Goal: Task Accomplishment & Management: Use online tool/utility

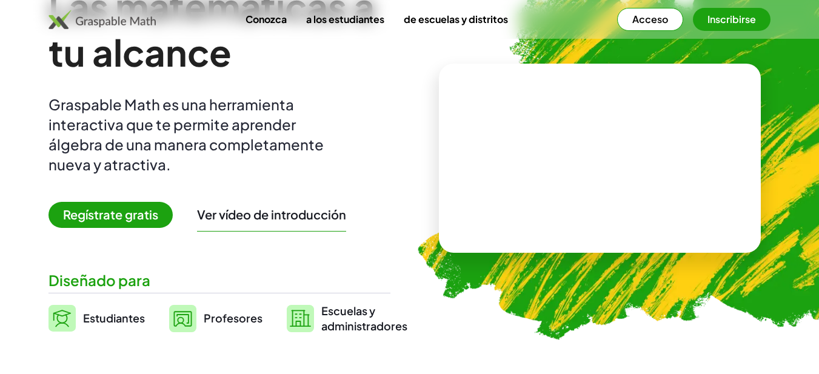
scroll to position [87, 0]
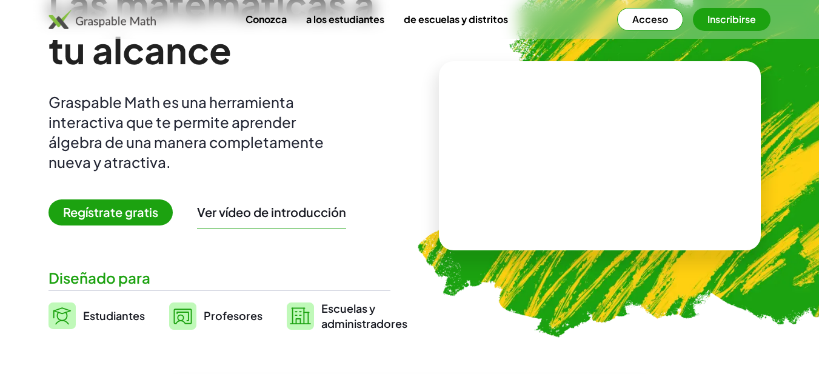
click at [107, 310] on font "Estudiantes" at bounding box center [114, 316] width 62 height 14
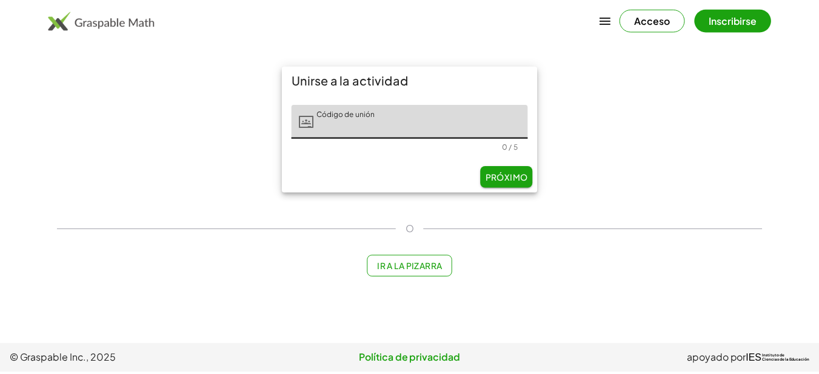
scroll to position [87, 0]
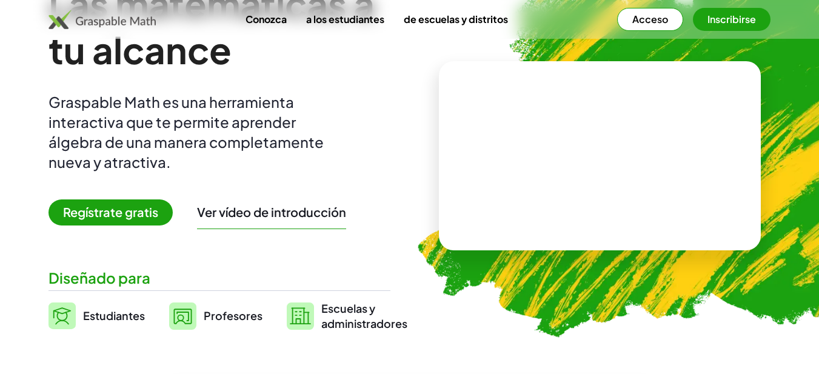
click at [104, 213] on font "Regístrate gratis" at bounding box center [110, 211] width 95 height 15
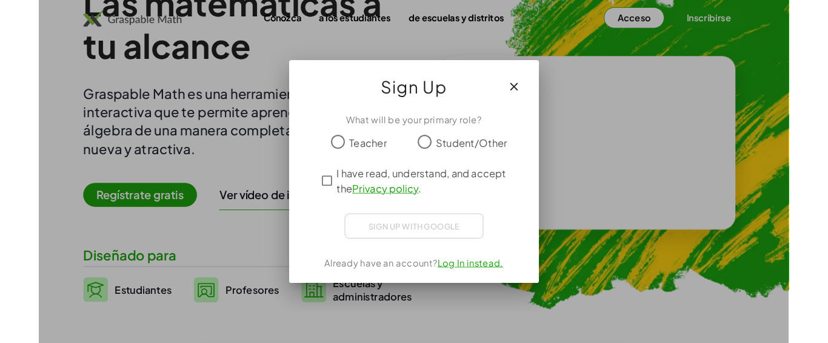
scroll to position [0, 0]
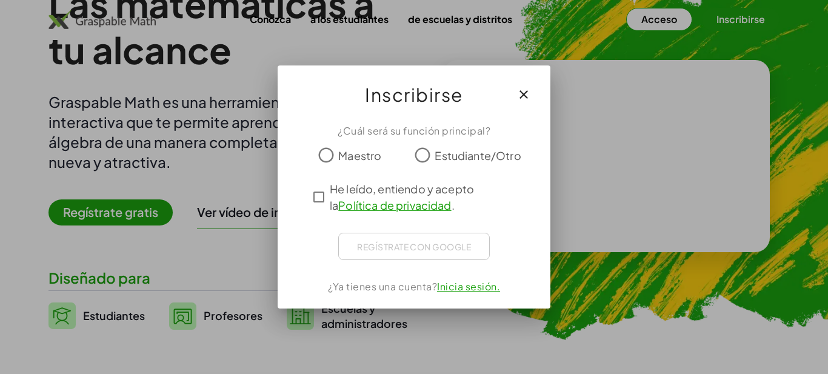
click at [317, 193] on div "¿Cuál será su función principal? Maestro Estudiante/Otro He leído, entiendo y a…" at bounding box center [414, 211] width 273 height 195
click at [385, 246] on div "Regístrate con Google Acceder con Google Acceder con Google. Se abre en una pes…" at bounding box center [414, 246] width 152 height 27
click at [452, 284] on font "Inicia sesión." at bounding box center [468, 286] width 63 height 13
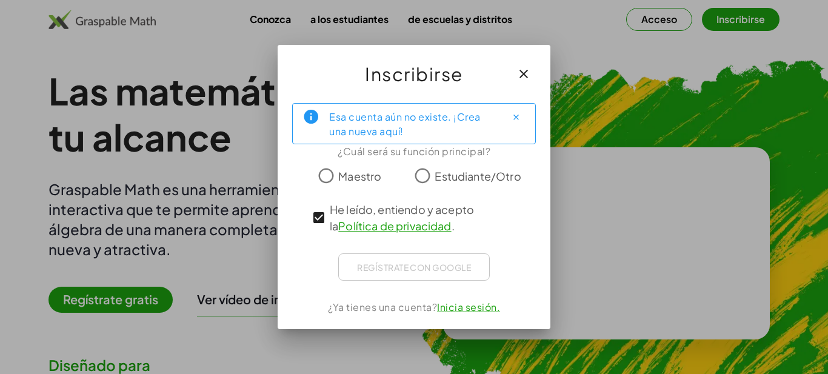
click at [528, 72] on icon "button" at bounding box center [524, 74] width 15 height 15
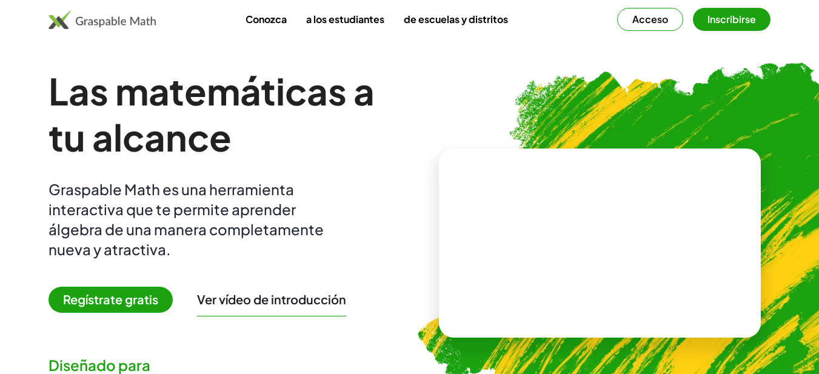
click at [727, 24] on font "Inscribirse" at bounding box center [732, 19] width 49 height 13
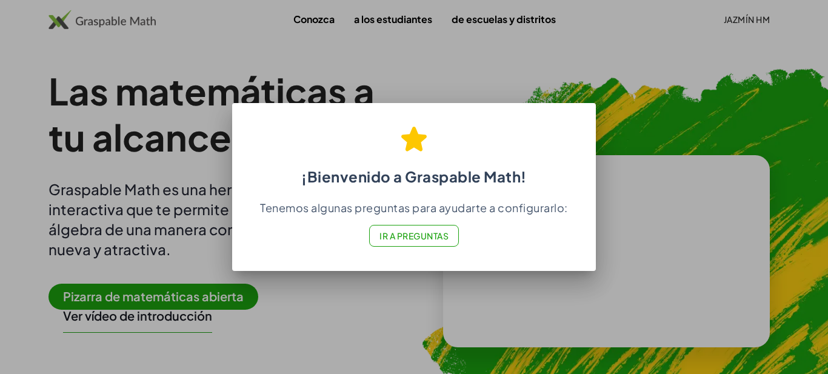
click at [333, 275] on div at bounding box center [414, 187] width 828 height 374
click at [632, 109] on div at bounding box center [414, 187] width 828 height 374
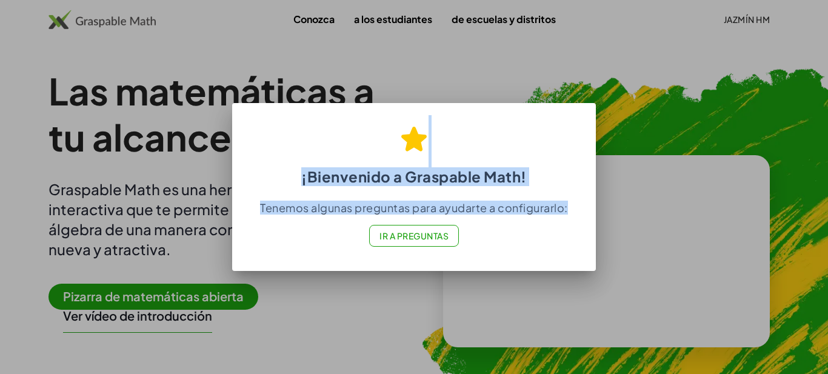
drag, startPoint x: 632, startPoint y: 109, endPoint x: 407, endPoint y: 239, distance: 259.5
click at [407, 239] on div "¡Bienvenido a Graspable Math! Tenemos algunas preguntas para ayudarte a configu…" at bounding box center [414, 187] width 828 height 374
click at [398, 239] on font "Ir a Preguntas" at bounding box center [414, 235] width 69 height 11
click at [391, 229] on button "Ir a Preguntas" at bounding box center [414, 236] width 90 height 22
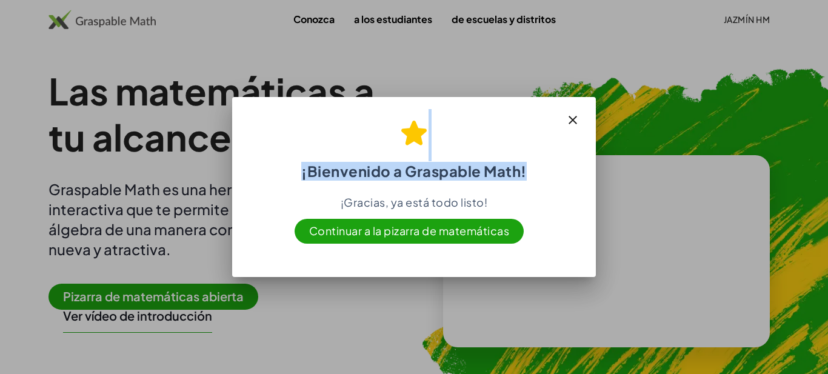
click at [479, 230] on font "Continuar a la pizarra de matemáticas" at bounding box center [409, 231] width 201 height 14
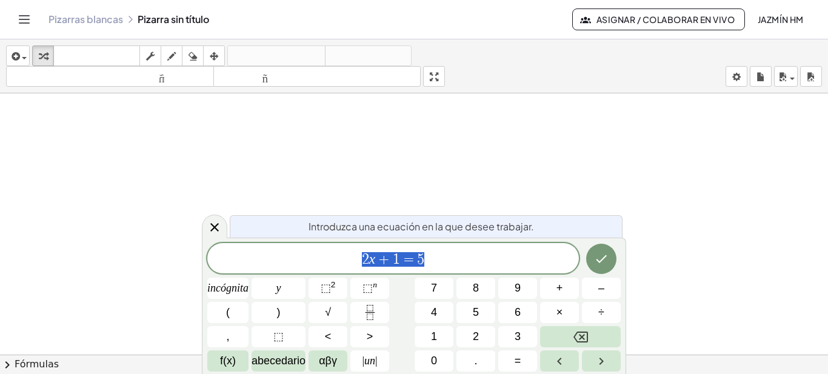
click at [460, 262] on span "2 x + 1 = 5" at bounding box center [393, 259] width 372 height 17
click at [608, 263] on icon "Hecho" at bounding box center [601, 259] width 15 height 15
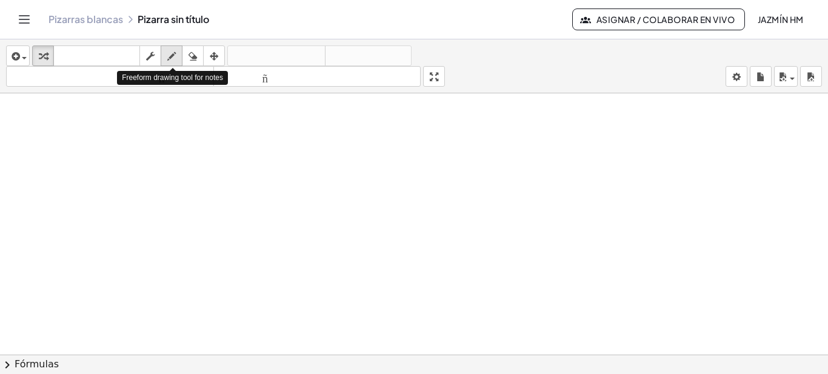
click at [164, 60] on button "dibujar" at bounding box center [172, 55] width 22 height 21
click at [154, 59] on icon "button" at bounding box center [150, 56] width 8 height 15
click at [171, 58] on icon "button" at bounding box center [171, 56] width 8 height 15
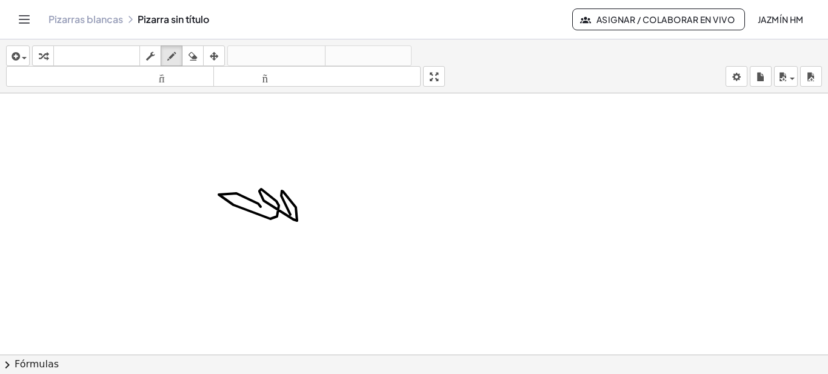
drag, startPoint x: 261, startPoint y: 207, endPoint x: 284, endPoint y: 196, distance: 25.5
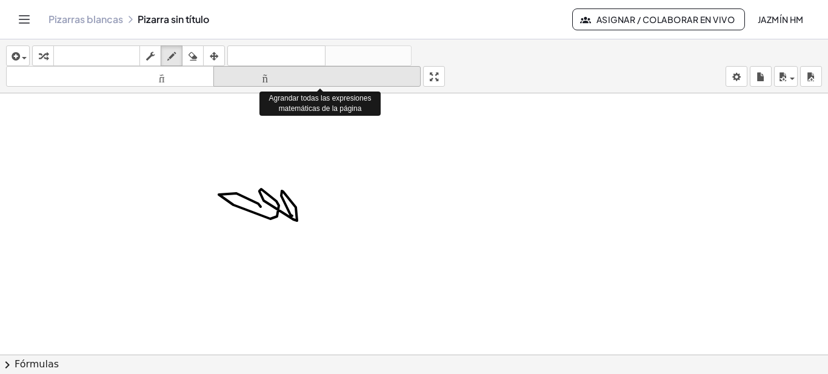
click at [266, 82] on icon "tamaño_del_formato" at bounding box center [317, 77] width 202 height 15
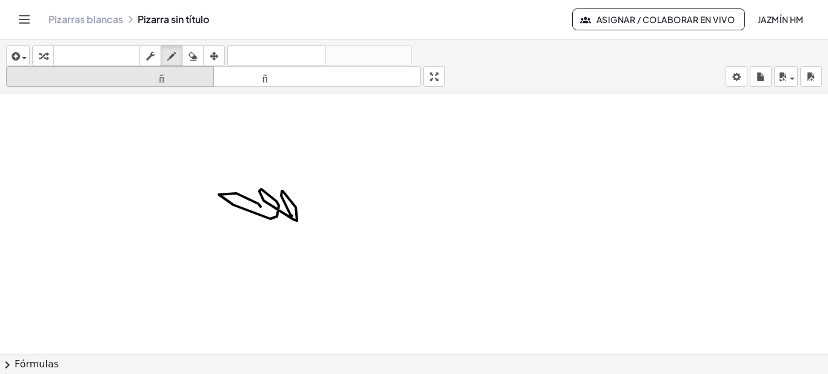
click at [196, 74] on font "tamaño_del_formato" at bounding box center [110, 77] width 202 height 12
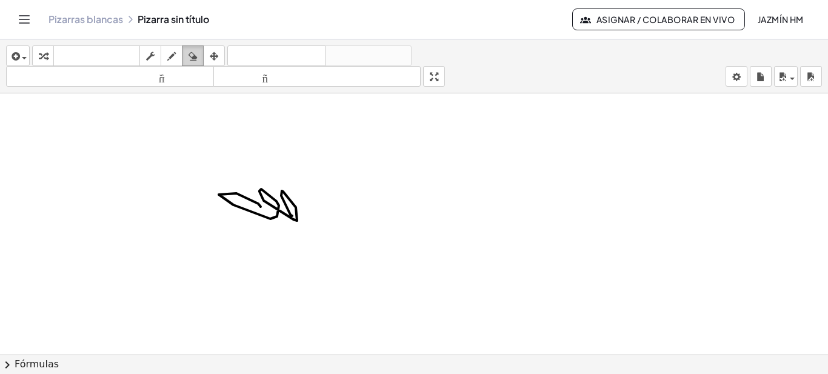
click at [196, 52] on icon "button" at bounding box center [193, 56] width 8 height 15
drag, startPoint x: 304, startPoint y: 213, endPoint x: 210, endPoint y: 199, distance: 94.3
click at [214, 52] on icon "button" at bounding box center [214, 56] width 8 height 15
drag, startPoint x: 307, startPoint y: 223, endPoint x: 297, endPoint y: 144, distance: 79.6
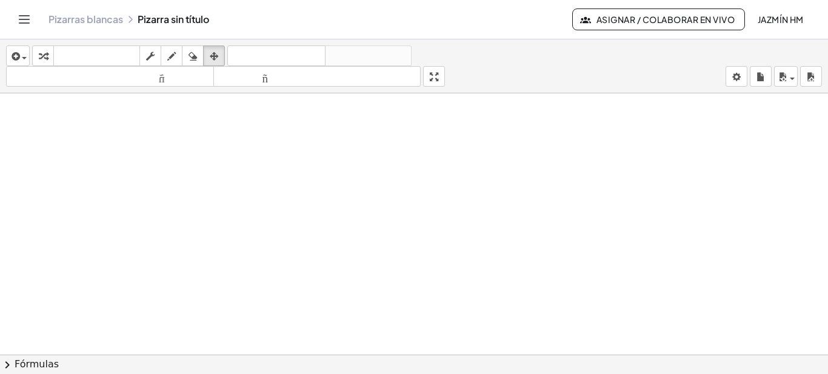
click at [149, 59] on icon "button" at bounding box center [150, 56] width 8 height 15
drag, startPoint x: 270, startPoint y: 167, endPoint x: 232, endPoint y: 132, distance: 51.5
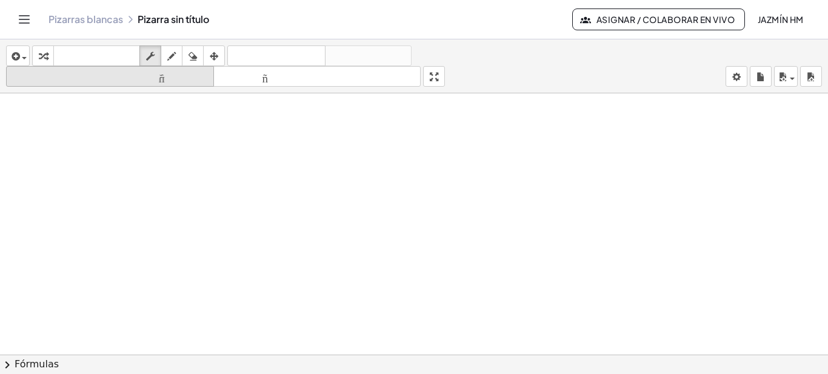
click at [187, 79] on font "tamaño_del_formato" at bounding box center [110, 77] width 202 height 12
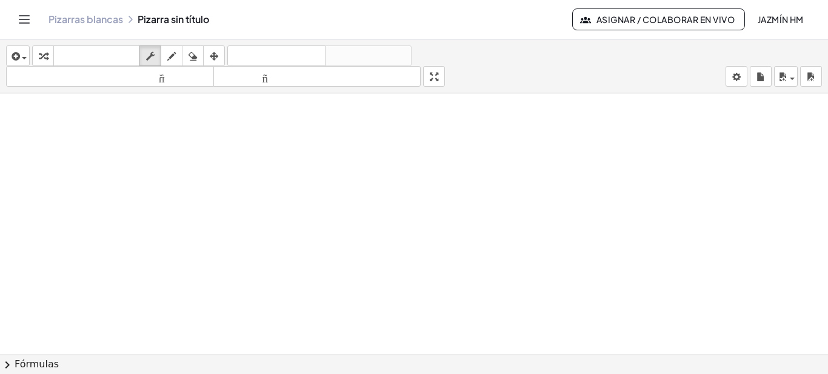
drag, startPoint x: 258, startPoint y: 203, endPoint x: 180, endPoint y: 163, distance: 87.6
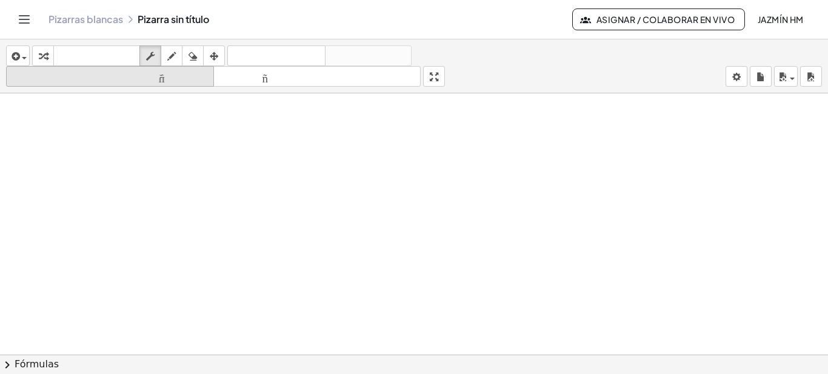
click at [144, 71] on font "tamaño_del_formato" at bounding box center [110, 77] width 202 height 12
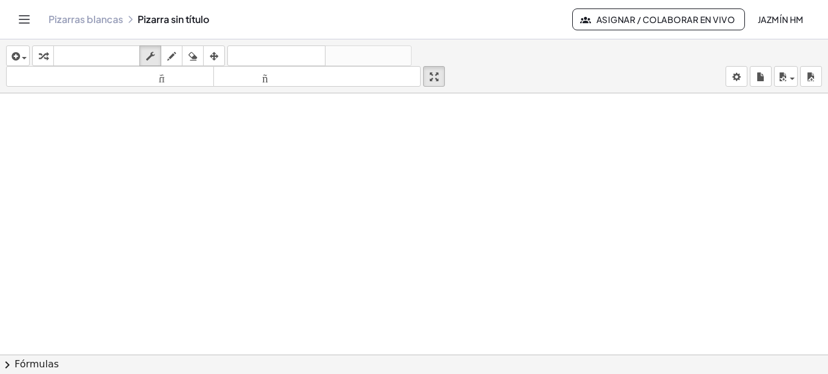
drag, startPoint x: 438, startPoint y: 81, endPoint x: 438, endPoint y: 155, distance: 73.4
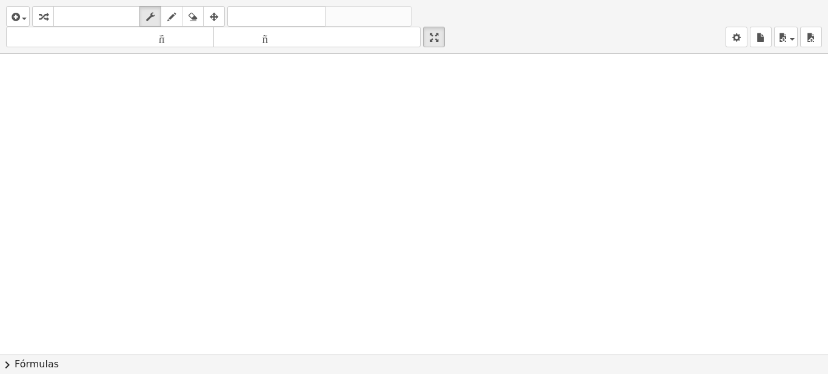
click at [438, 155] on div "insertar Seleccione uno: Expresión matemática Función Texto Vídeo de YouTube Gr…" at bounding box center [414, 187] width 828 height 374
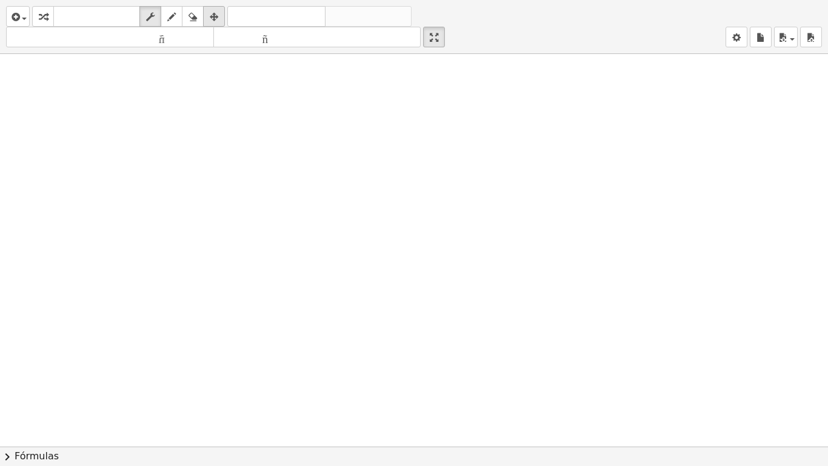
click at [211, 16] on icon "button" at bounding box center [214, 17] width 8 height 15
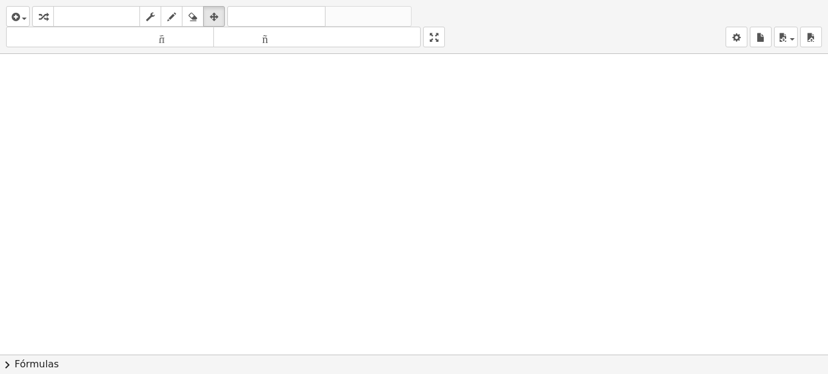
drag, startPoint x: 443, startPoint y: 40, endPoint x: 443, endPoint y: -33, distance: 73.4
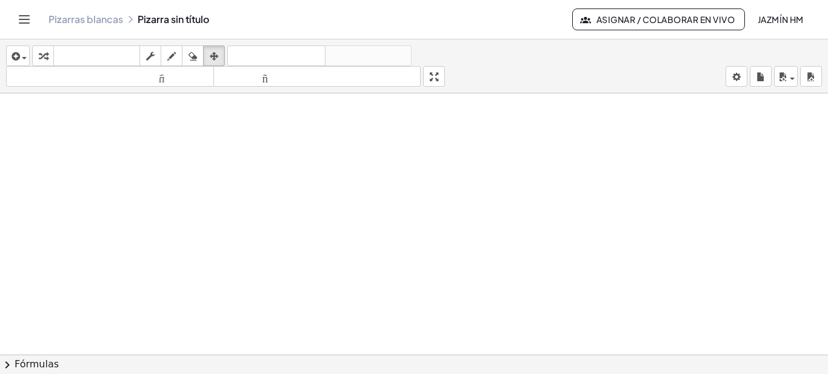
click at [443, 0] on html "Actividades matemáticas fáciles de comprender Empezar Banco de actividades Trab…" at bounding box center [414, 187] width 828 height 374
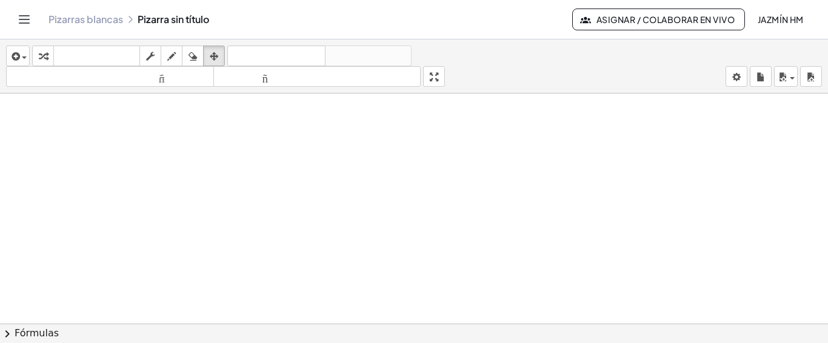
scroll to position [36, 0]
click at [176, 56] on icon "button" at bounding box center [171, 56] width 8 height 15
drag, startPoint x: 147, startPoint y: 121, endPoint x: 161, endPoint y: 124, distance: 14.2
click at [189, 61] on icon "button" at bounding box center [193, 56] width 8 height 15
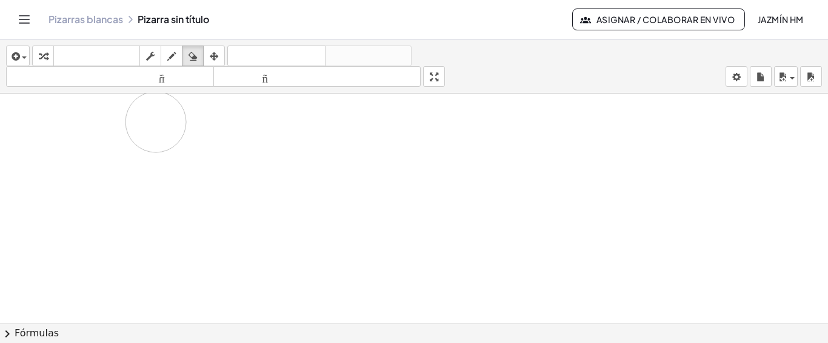
drag, startPoint x: 156, startPoint y: 121, endPoint x: 143, endPoint y: 125, distance: 14.0
